Goal: Task Accomplishment & Management: Manage account settings

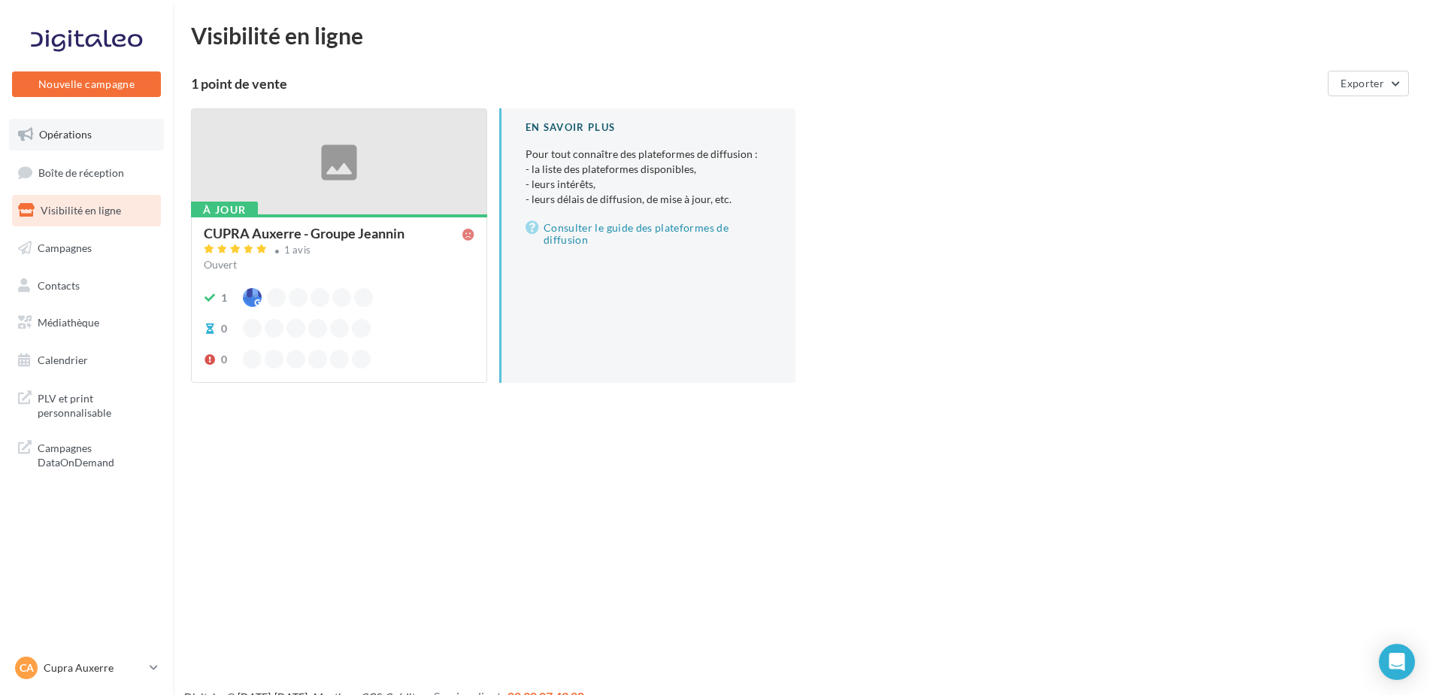
click at [59, 146] on link "Opérations" at bounding box center [86, 135] width 155 height 32
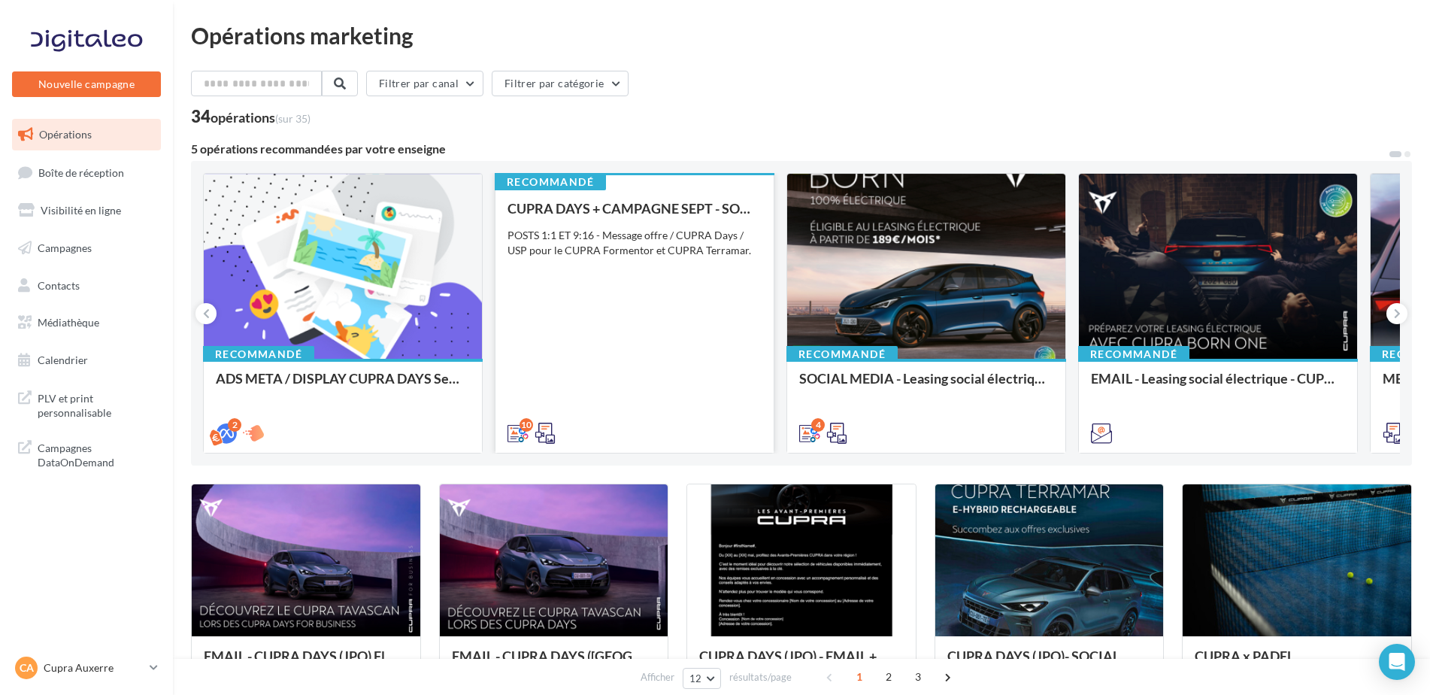
click at [698, 362] on div "CUPRA DAYS + CAMPAGNE SEPT - SOCIAL MEDIA POSTS 1:1 ET 9:16 - Message offre / C…" at bounding box center [634, 320] width 254 height 238
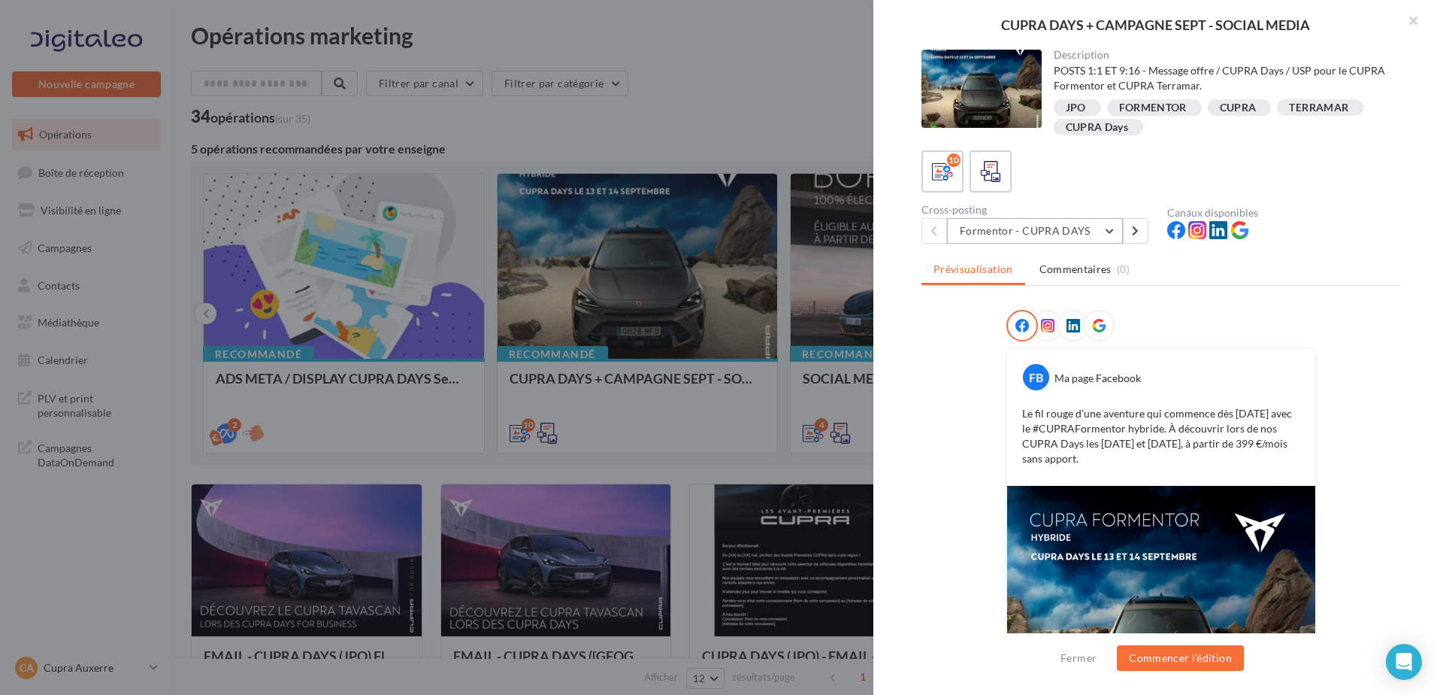
click at [1004, 228] on button "Formentor - CUPRA DAYS" at bounding box center [1035, 231] width 176 height 26
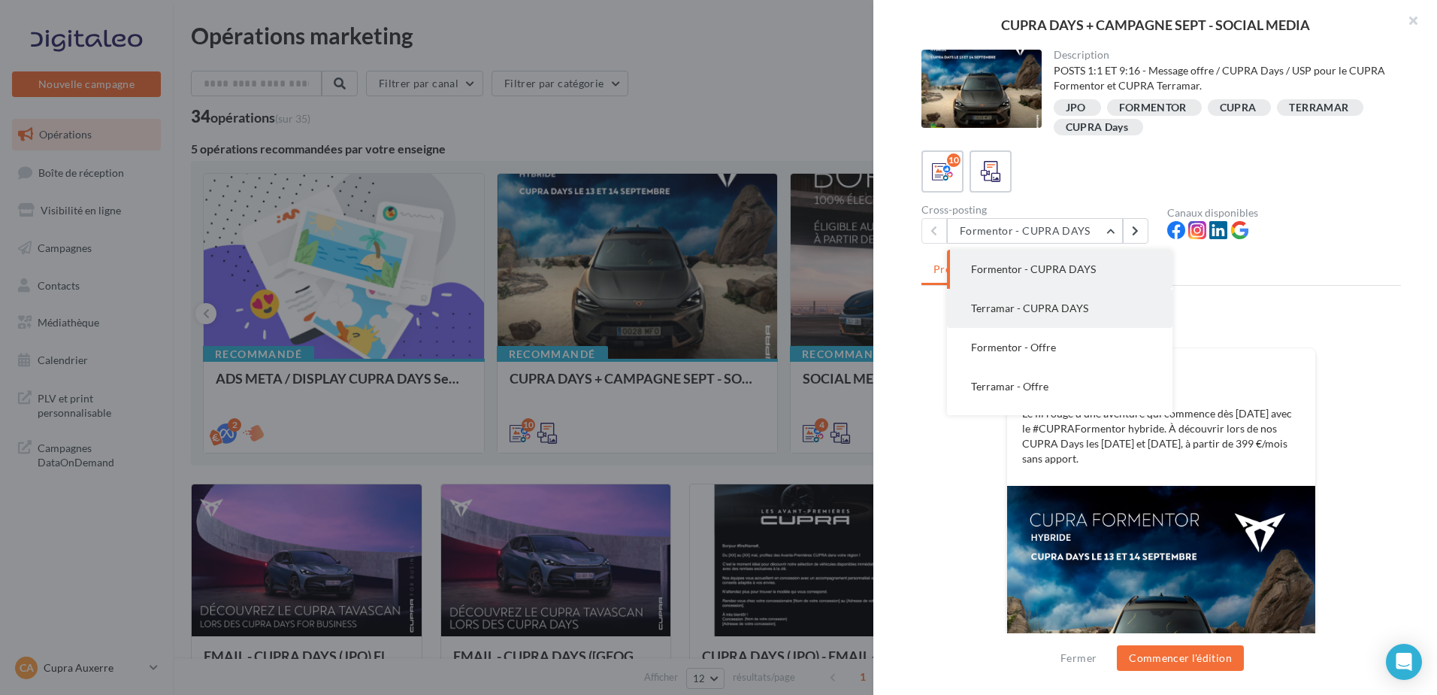
click at [1022, 316] on button "Terramar - CUPRA DAYS" at bounding box center [1060, 308] width 226 height 39
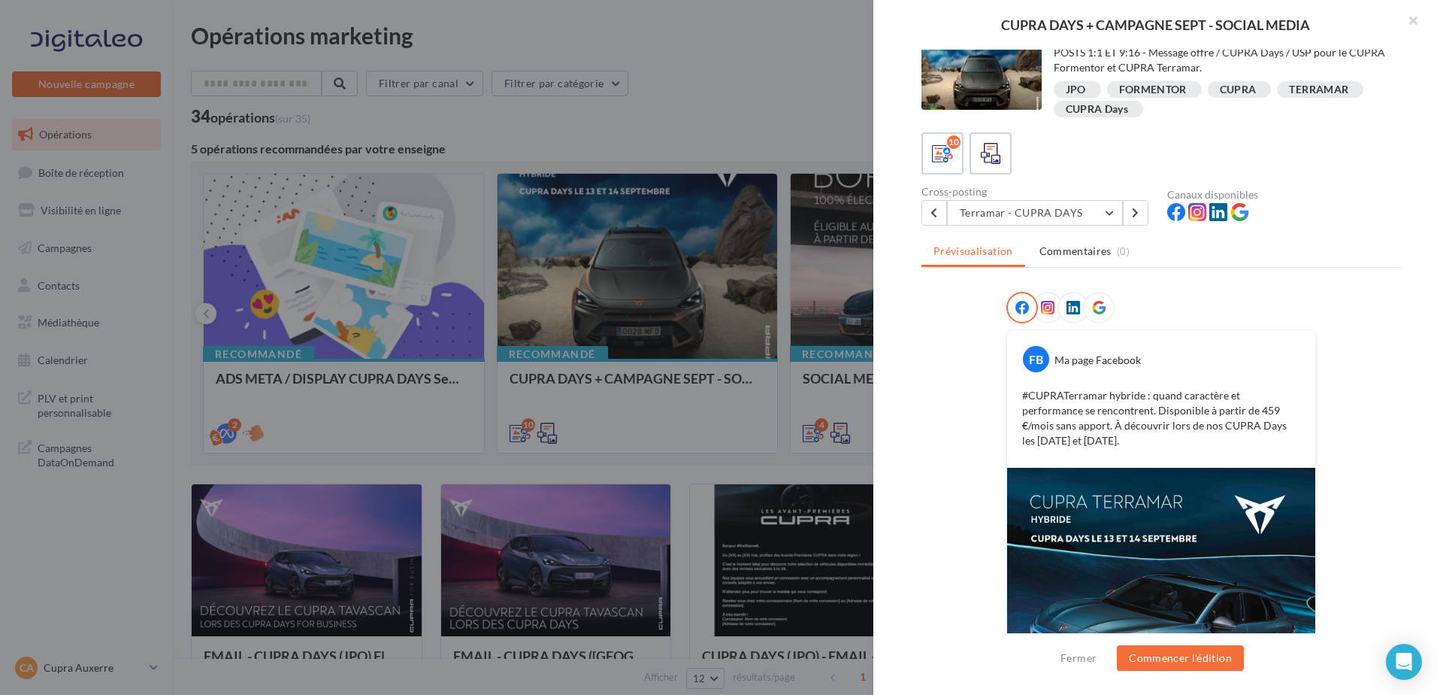
scroll to position [17, 0]
click at [1021, 220] on button "Terramar - CUPRA DAYS" at bounding box center [1035, 214] width 176 height 26
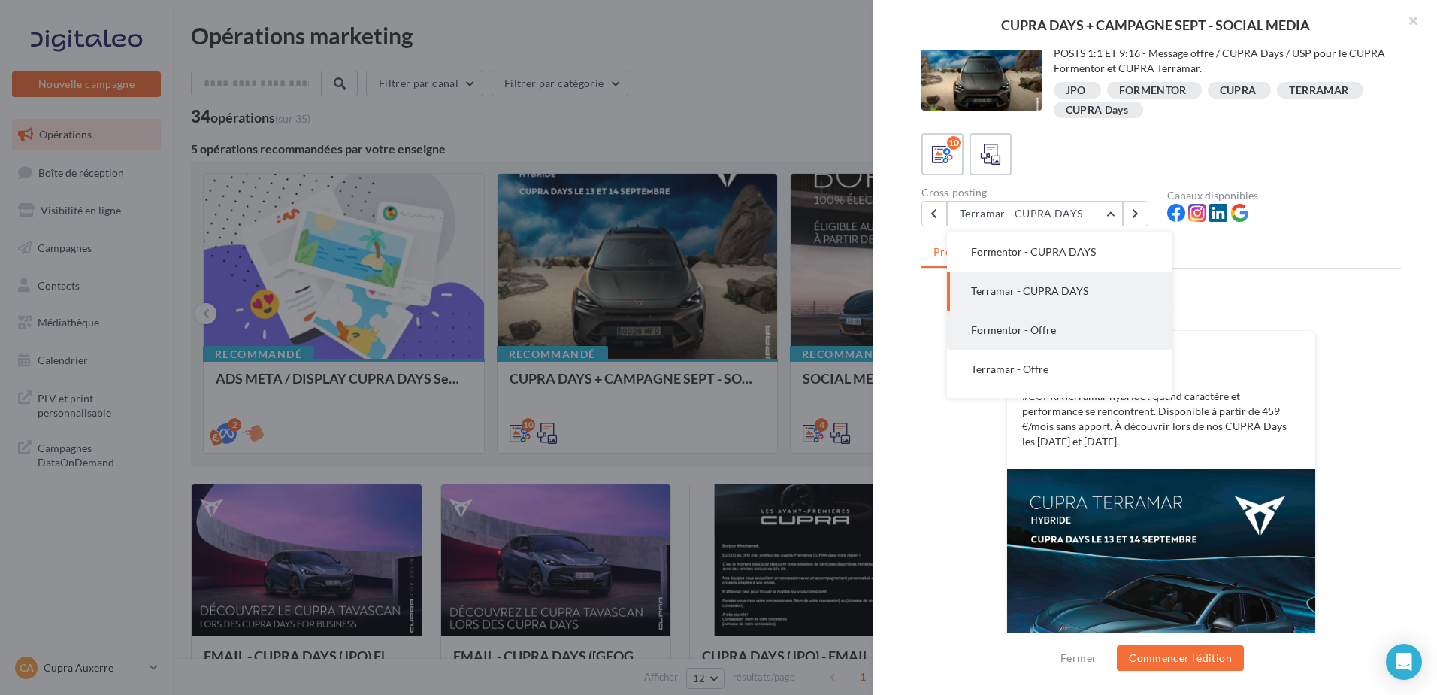
click at [1014, 337] on button "Formentor - Offre" at bounding box center [1060, 329] width 226 height 39
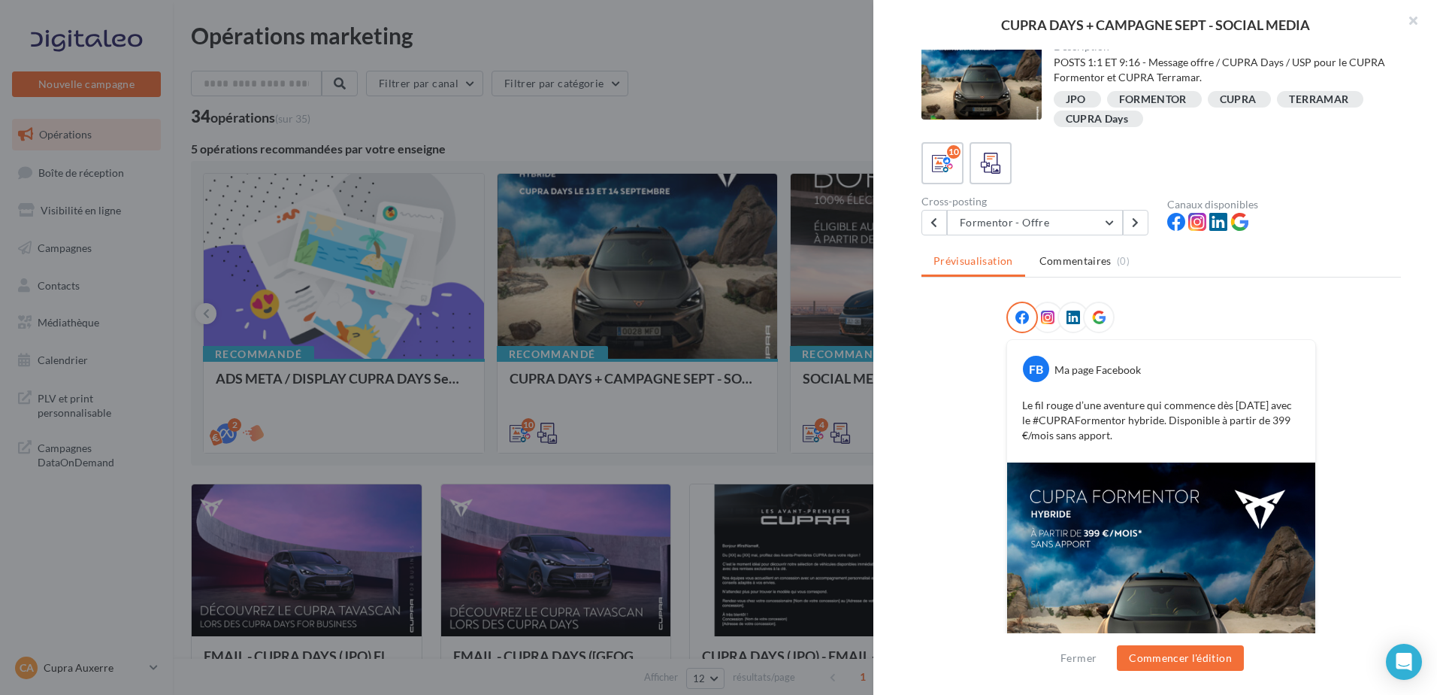
scroll to position [0, 0]
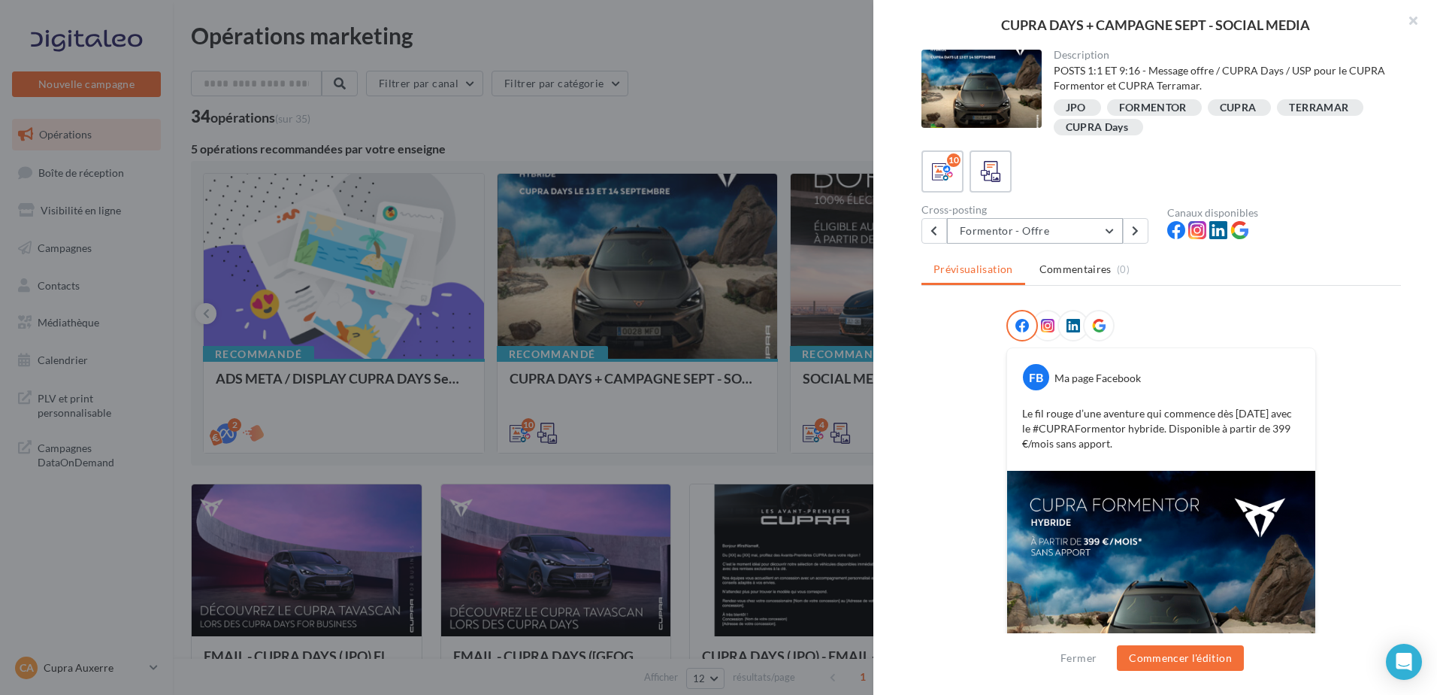
click at [1027, 238] on button "Formentor - Offre" at bounding box center [1035, 231] width 176 height 26
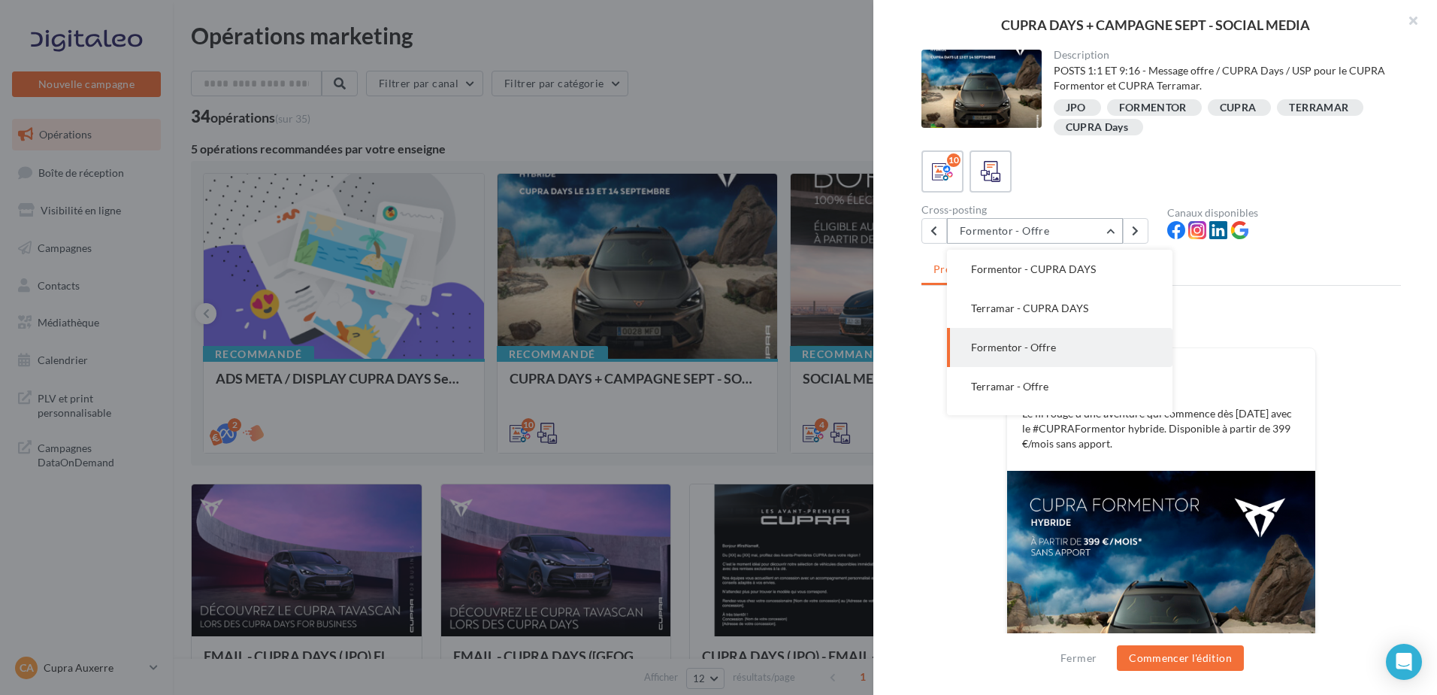
scroll to position [39, 0]
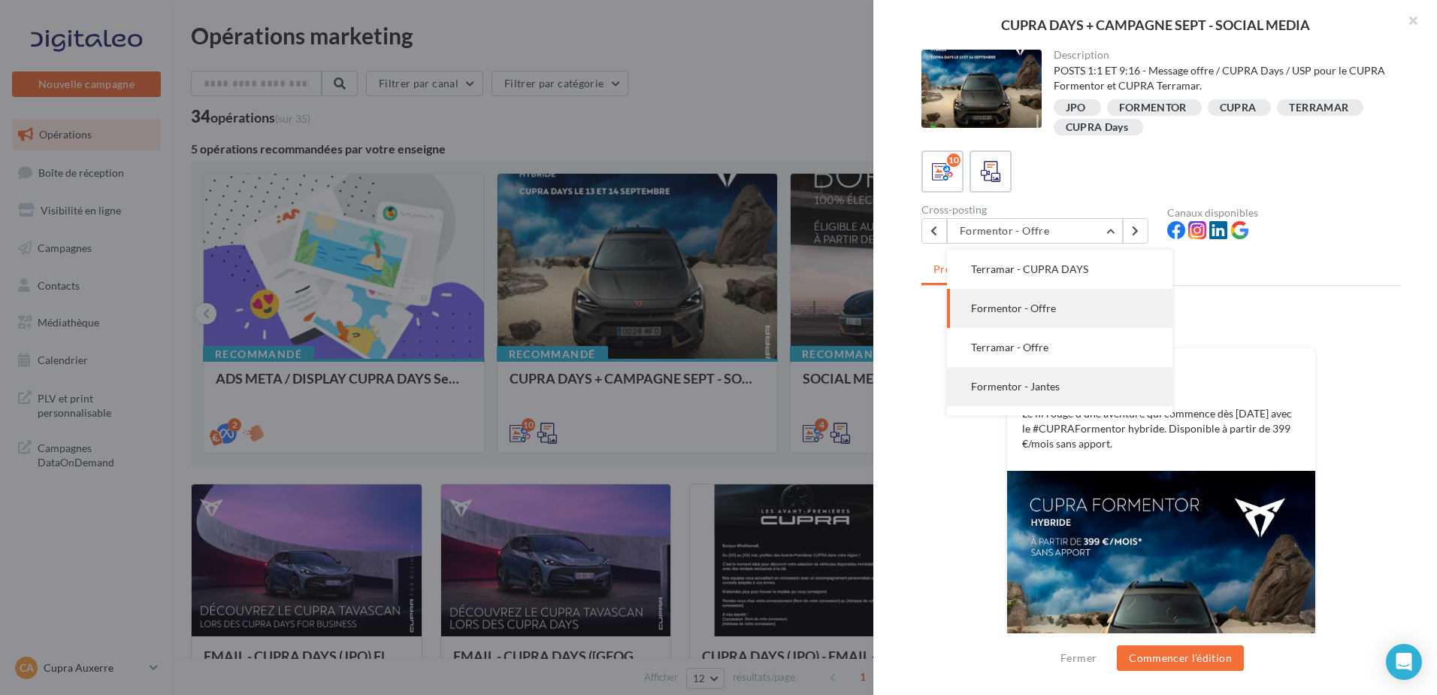
click at [1018, 383] on span "Formentor - Jantes" at bounding box center [1015, 386] width 89 height 13
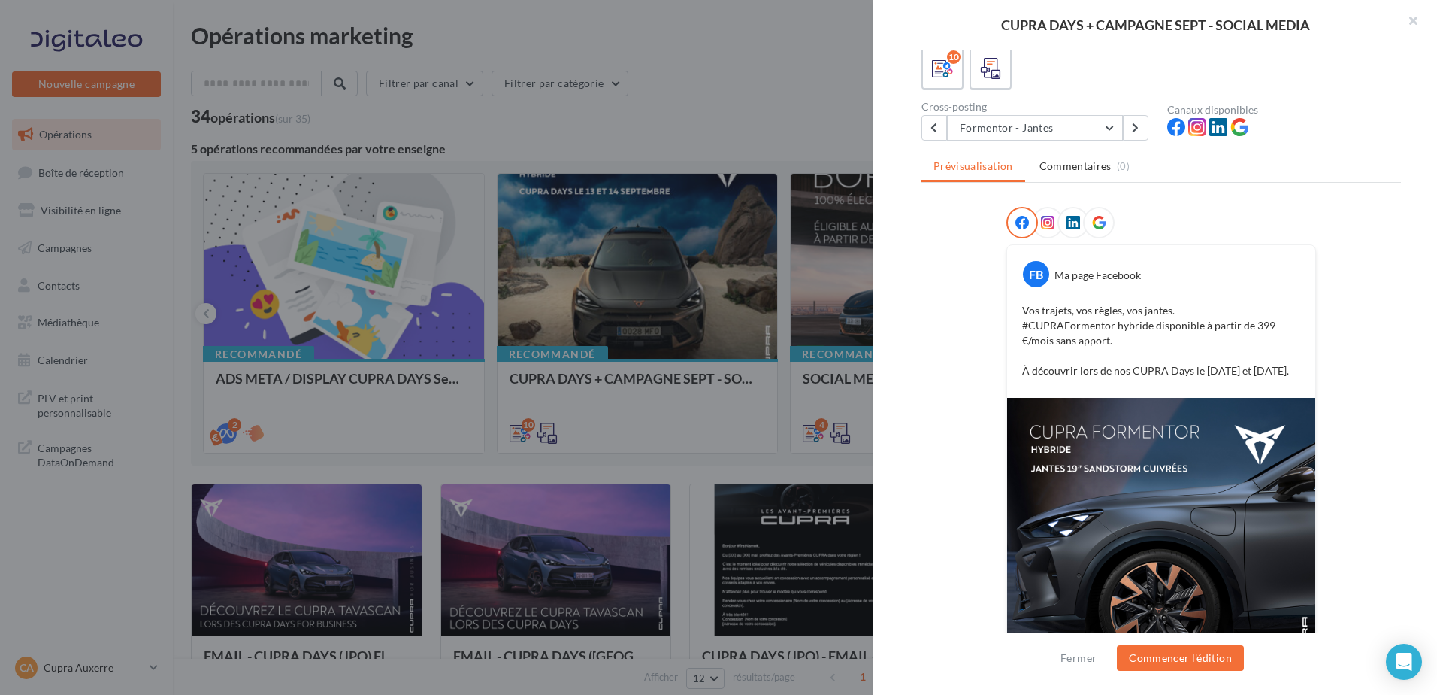
scroll to position [0, 0]
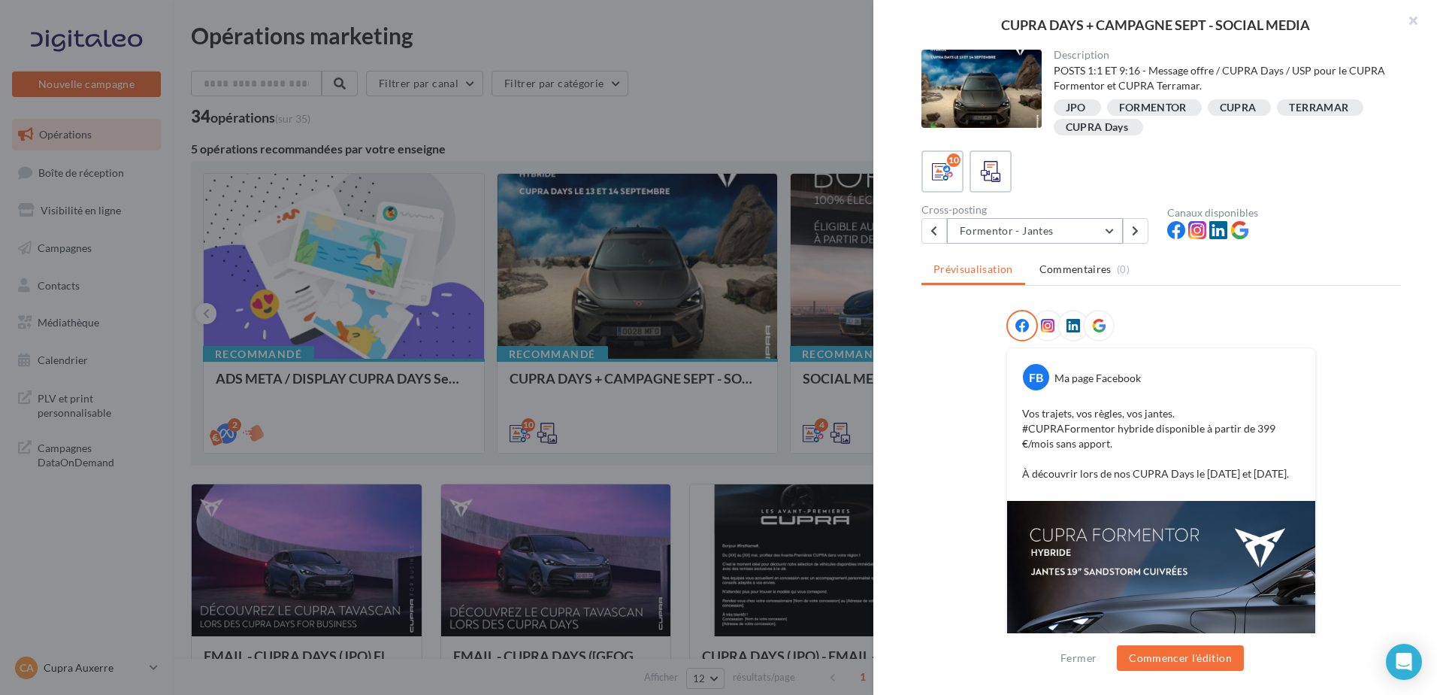
click at [1021, 229] on button "Formentor - Jantes" at bounding box center [1035, 231] width 176 height 26
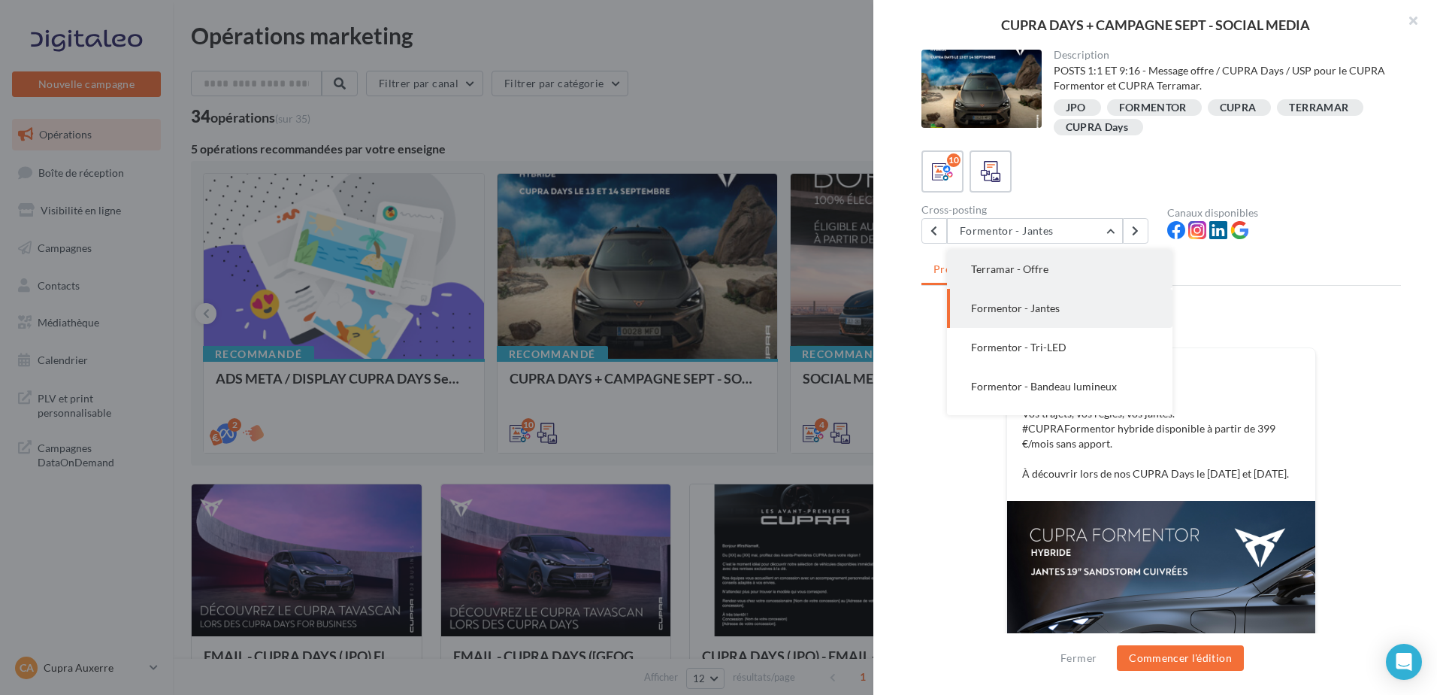
click at [1011, 273] on span "Terramar - Offre" at bounding box center [1009, 268] width 77 height 13
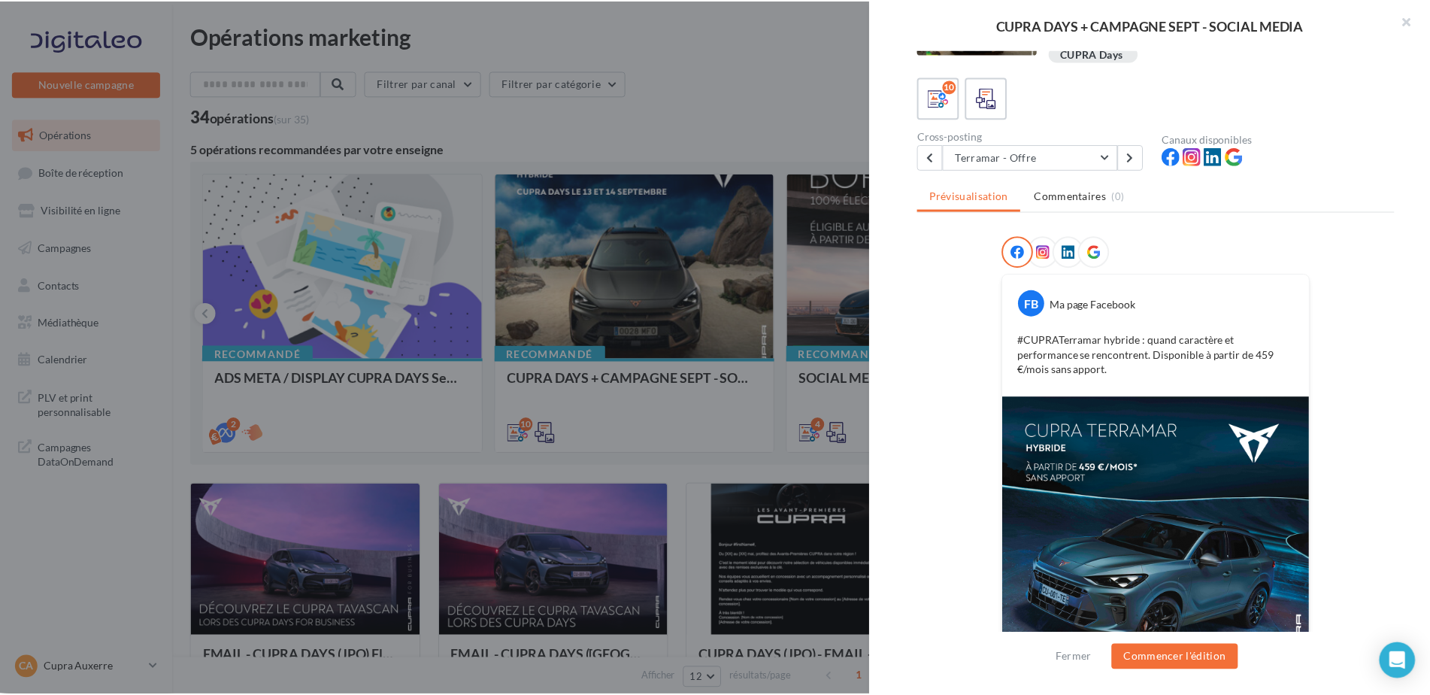
scroll to position [153, 0]
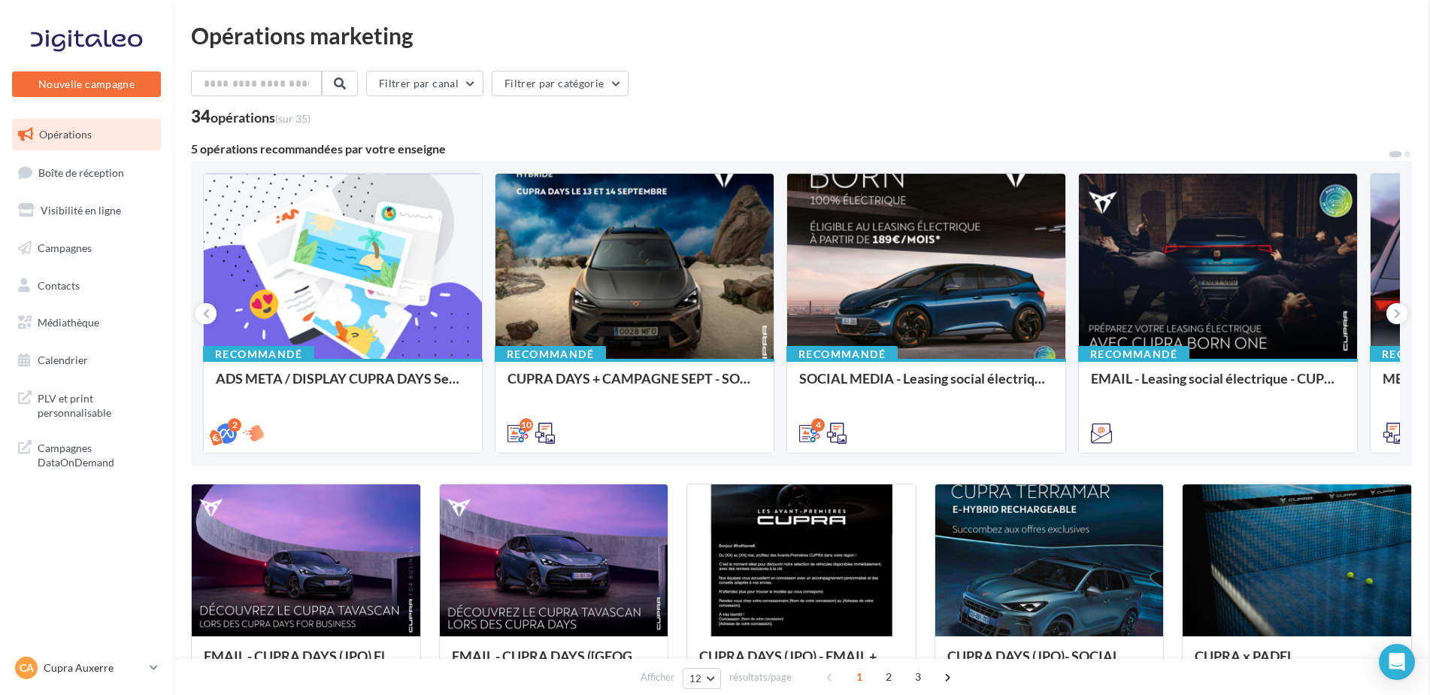
click at [88, 668] on p "Cupra Auxerre" at bounding box center [94, 667] width 100 height 15
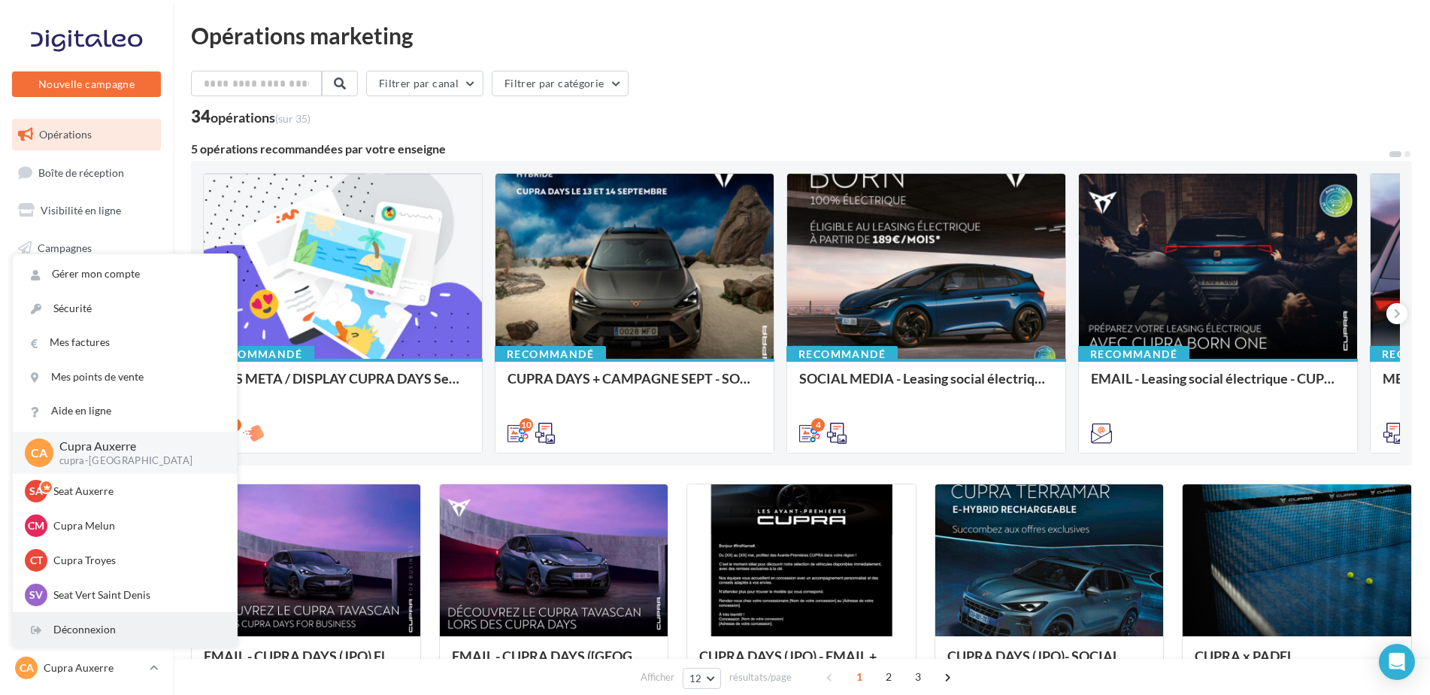
click at [95, 626] on div "Déconnexion" at bounding box center [125, 630] width 224 height 34
